Goal: Browse casually

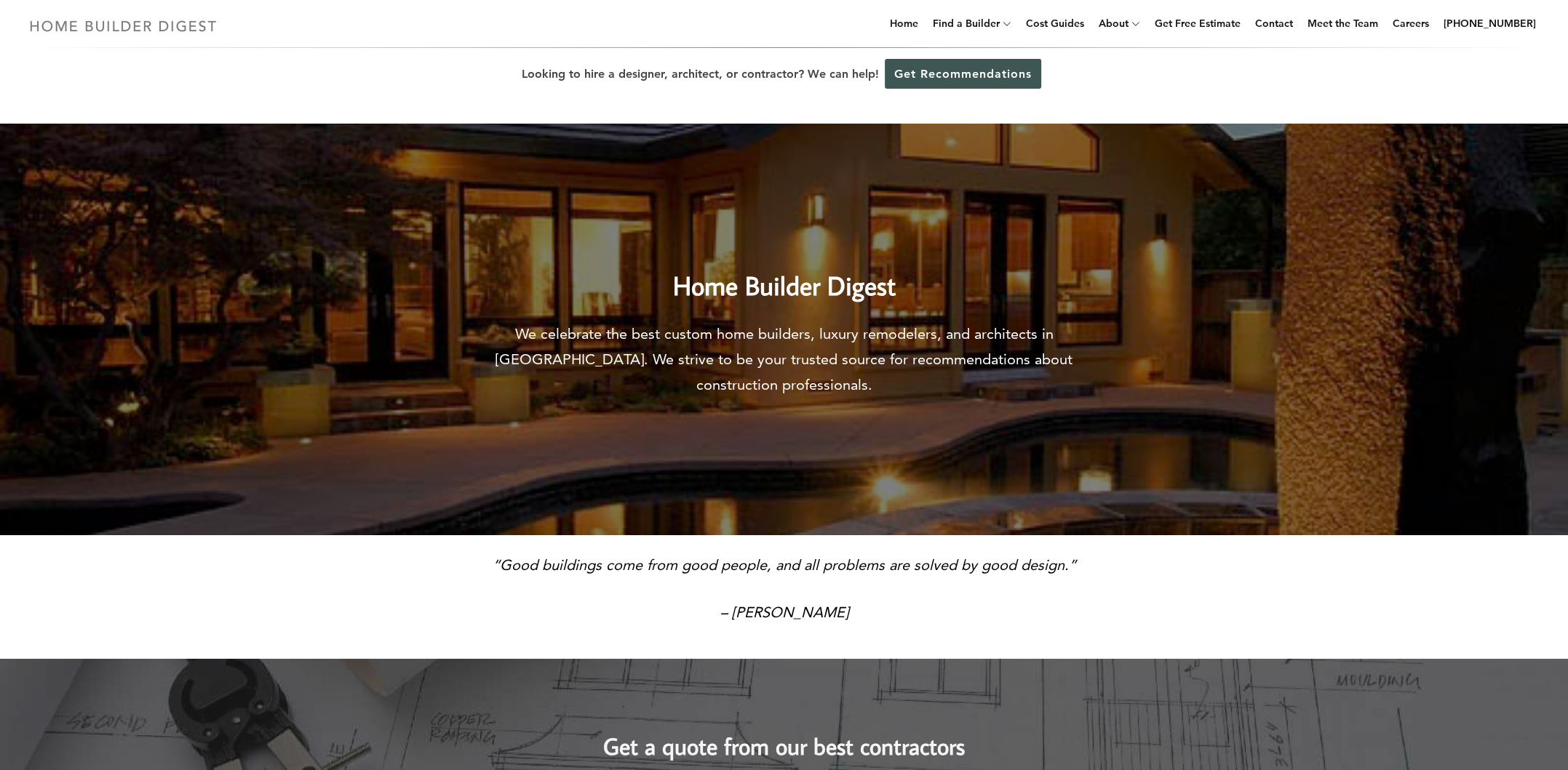
click at [127, 27] on img at bounding box center [123, 26] width 200 height 28
drag, startPoint x: 0, startPoint y: 0, endPoint x: 1207, endPoint y: 106, distance: 1211.6
